Goal: Task Accomplishment & Management: Use online tool/utility

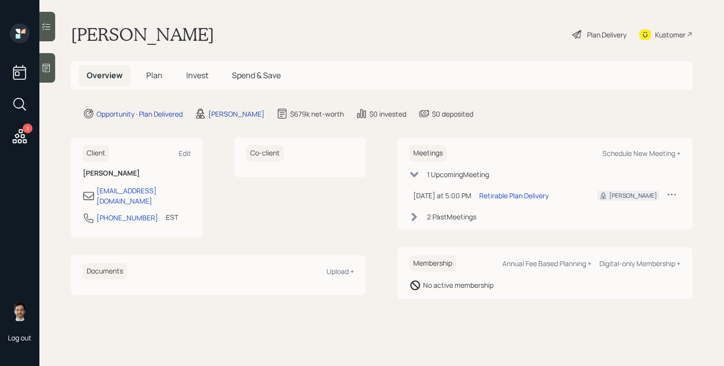
click at [583, 32] on div "Plan Delivery" at bounding box center [599, 35] width 56 height 22
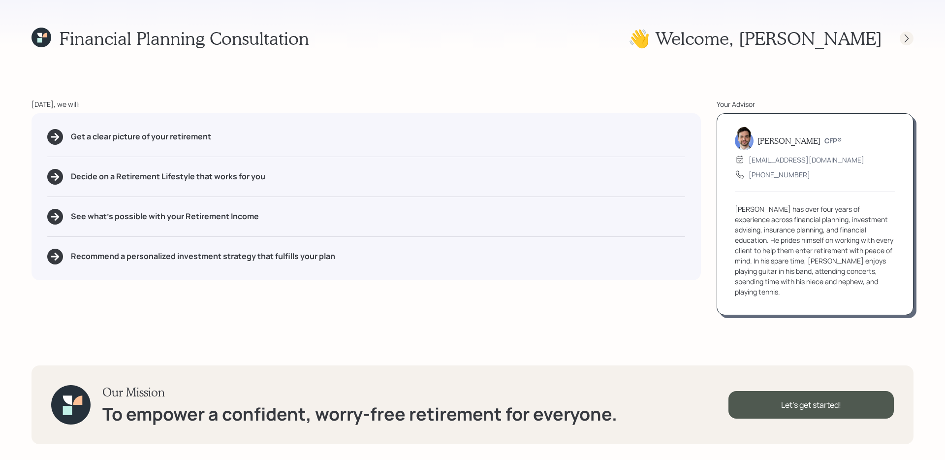
click at [723, 42] on icon at bounding box center [907, 38] width 10 height 10
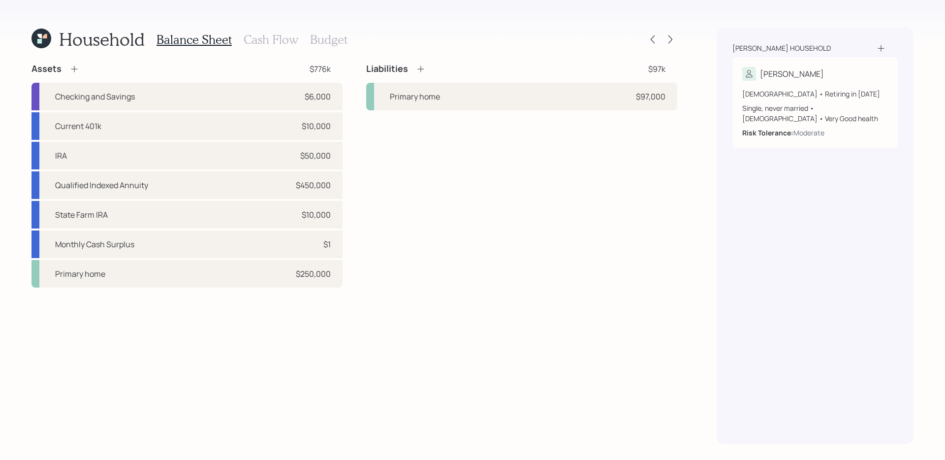
click at [40, 41] on icon at bounding box center [39, 41] width 4 height 4
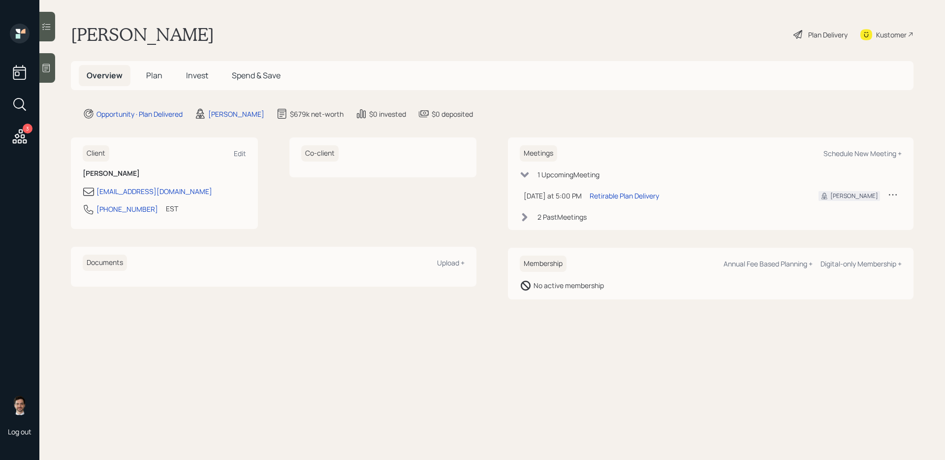
click at [149, 76] on span "Plan" at bounding box center [154, 75] width 16 height 11
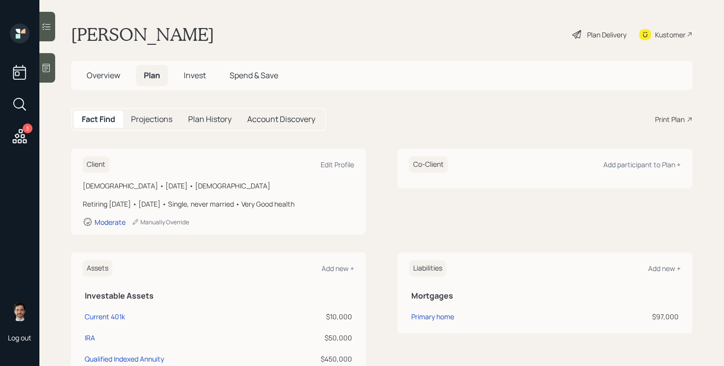
click at [594, 32] on div "Plan Delivery" at bounding box center [606, 35] width 39 height 10
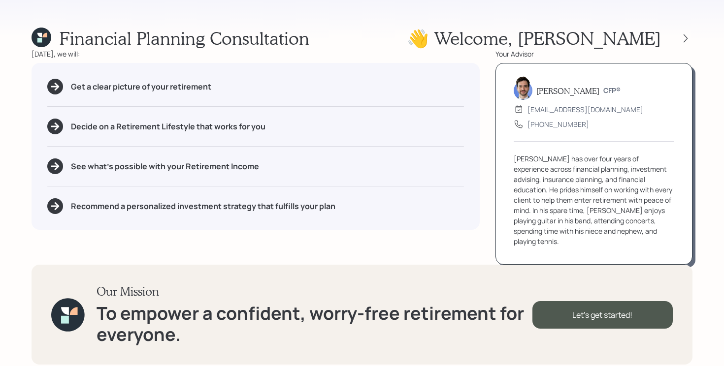
click at [692, 36] on div "Financial Planning Consultation 👋 Welcome , Marie Today, we will: Get a clear p…" at bounding box center [362, 183] width 724 height 366
click at [684, 36] on icon at bounding box center [685, 38] width 10 height 10
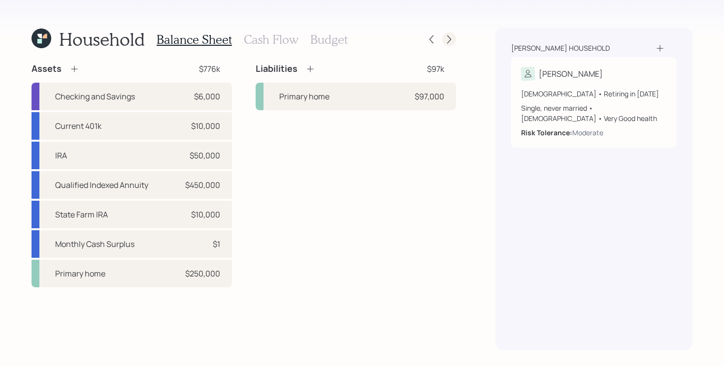
click at [450, 40] on icon at bounding box center [449, 39] width 10 height 10
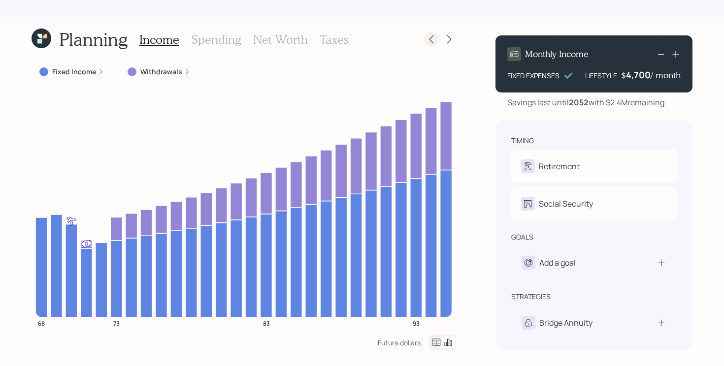
click at [433, 34] on icon at bounding box center [431, 39] width 10 height 10
